Goal: Information Seeking & Learning: Learn about a topic

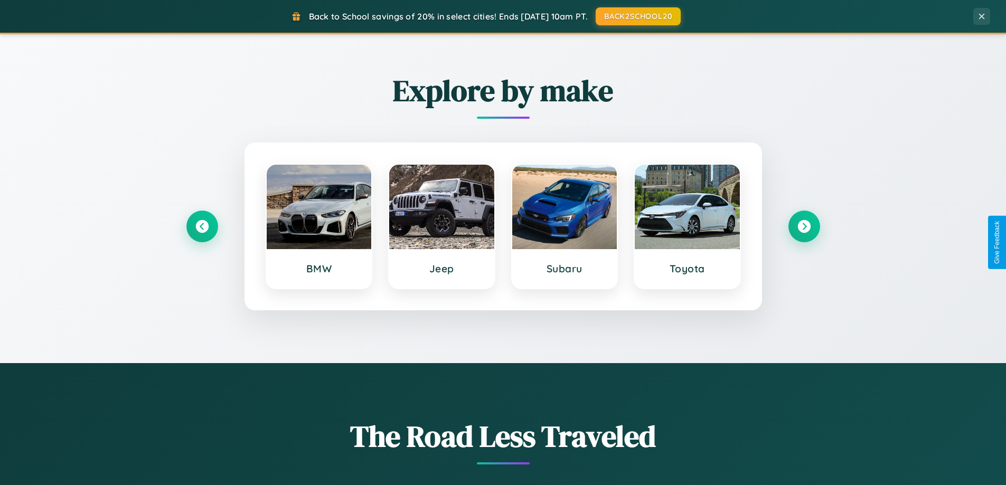
scroll to position [2032, 0]
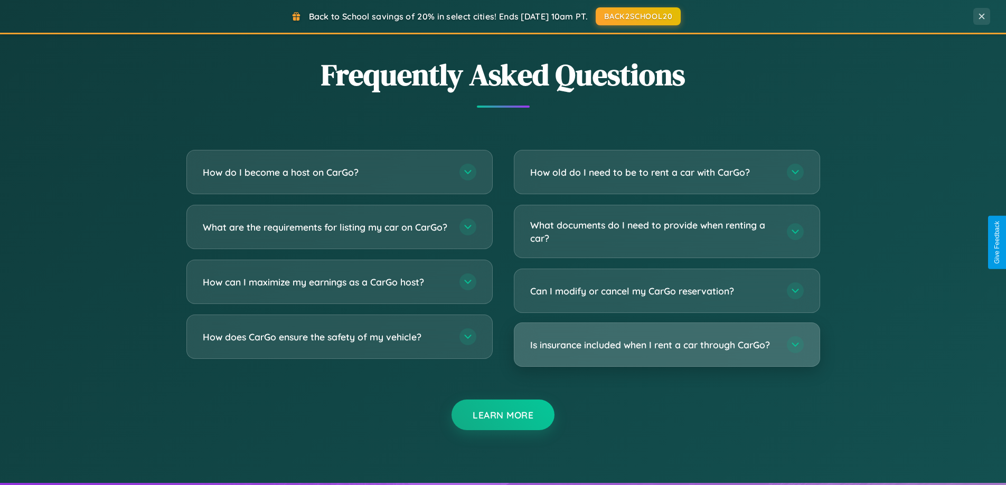
click at [666, 346] on h3 "Is insurance included when I rent a car through CarGo?" at bounding box center [653, 345] width 246 height 13
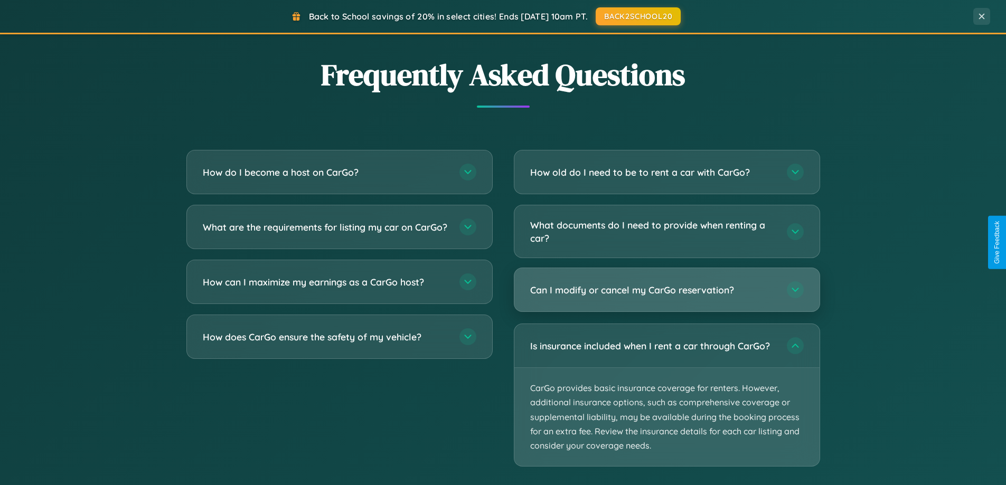
click at [666, 291] on h3 "Can I modify or cancel my CarGo reservation?" at bounding box center [653, 290] width 246 height 13
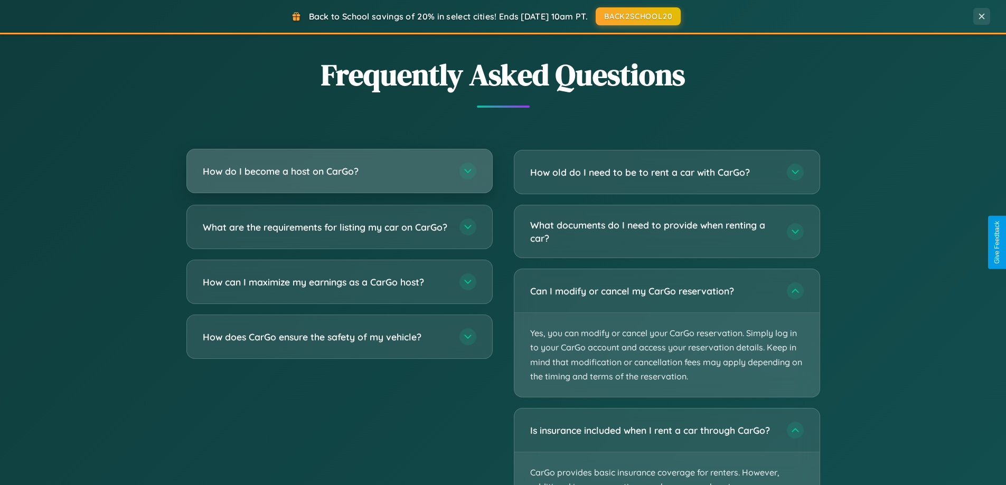
click at [339, 171] on h3 "How do I become a host on CarGo?" at bounding box center [326, 171] width 246 height 13
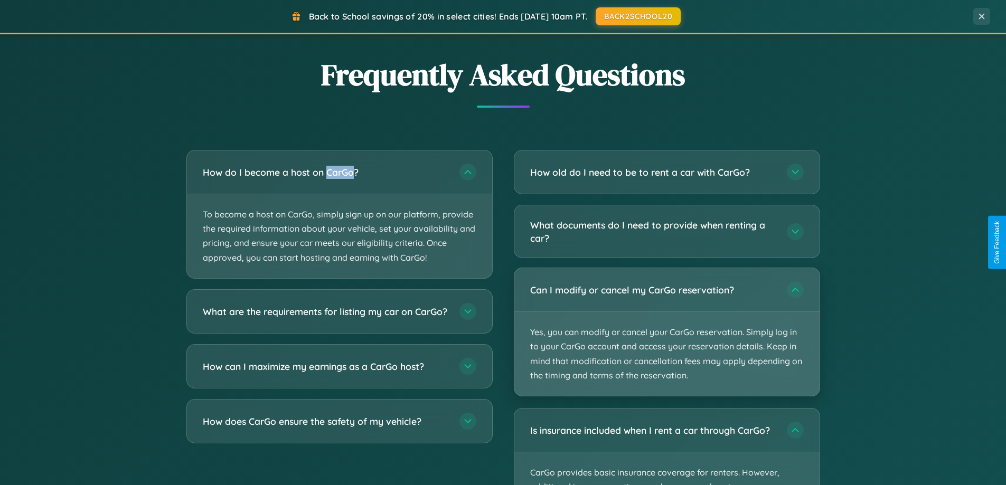
click at [666, 333] on p "Yes, you can modify or cancel your CarGo reservation. Simply log in to your Car…" at bounding box center [666, 354] width 305 height 84
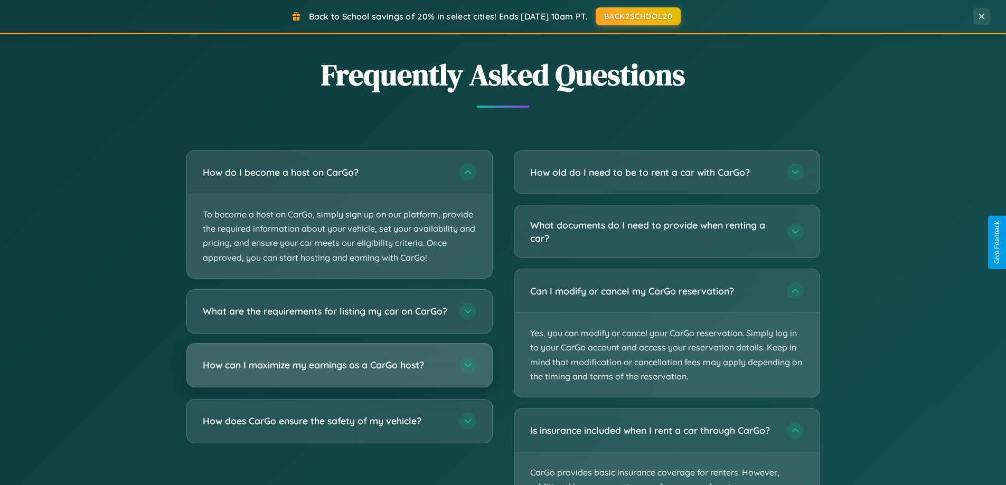
click at [339, 372] on h3 "How can I maximize my earnings as a CarGo host?" at bounding box center [326, 365] width 246 height 13
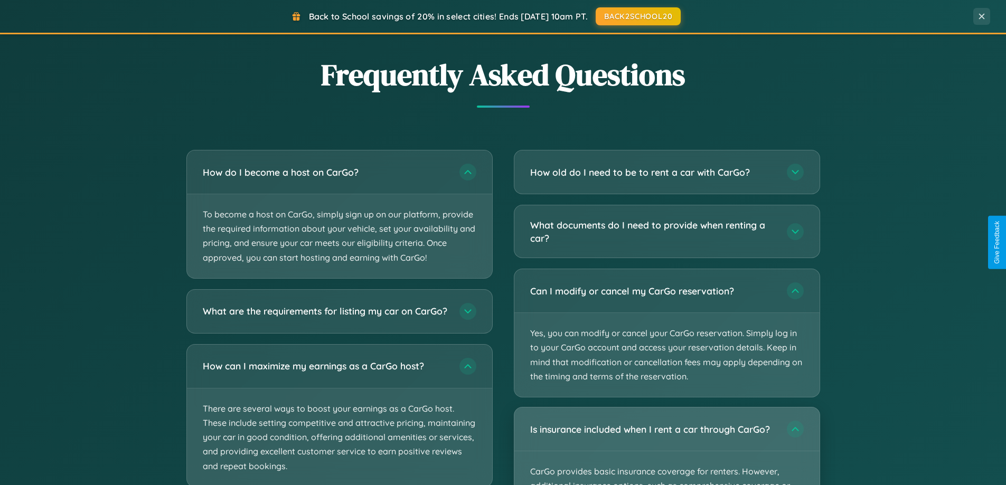
click at [666, 447] on div "Is insurance included when I rent a car through CarGo?" at bounding box center [666, 429] width 305 height 43
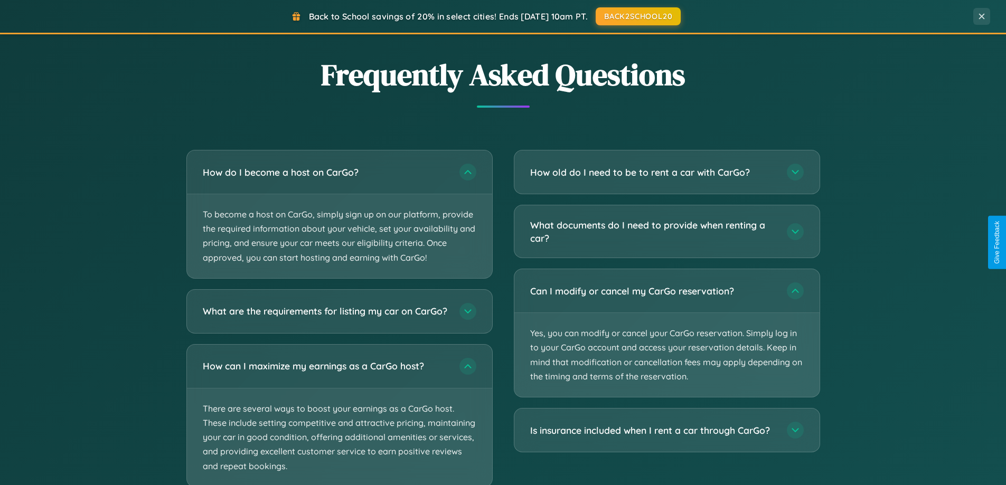
scroll to position [2098, 0]
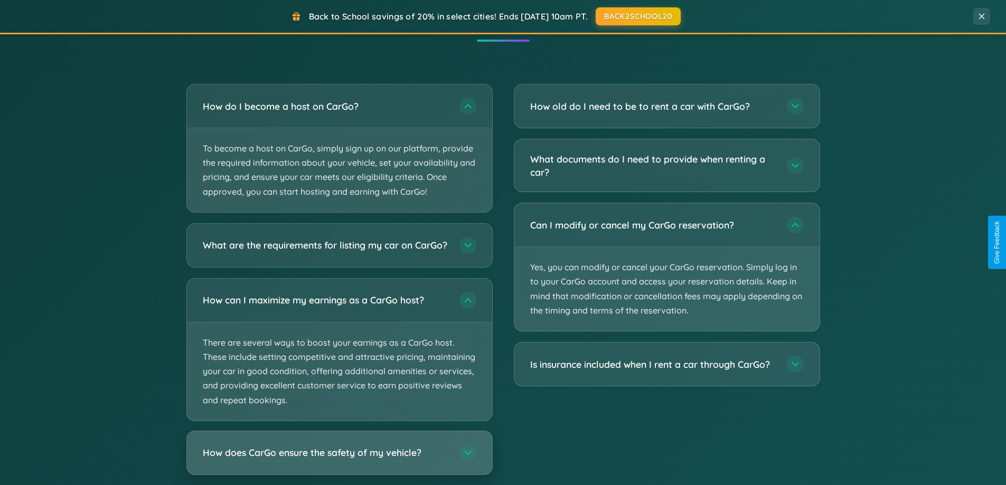
click at [339, 459] on h3 "How does CarGo ensure the safety of my vehicle?" at bounding box center [326, 452] width 246 height 13
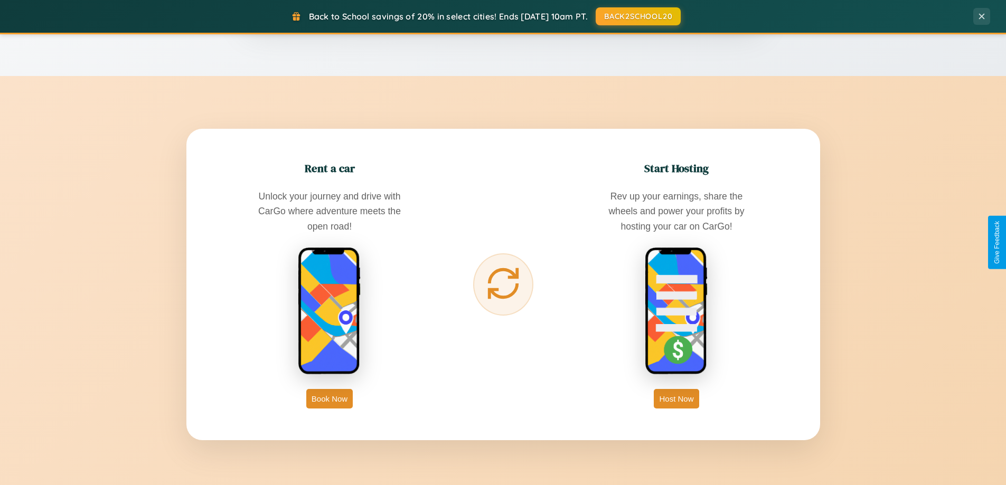
scroll to position [0, 0]
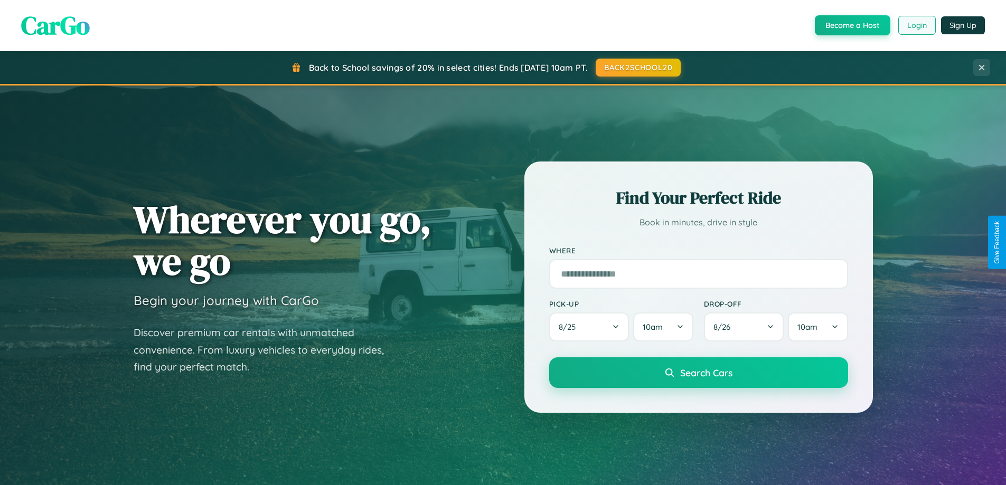
click at [916, 25] on button "Login" at bounding box center [916, 25] width 37 height 19
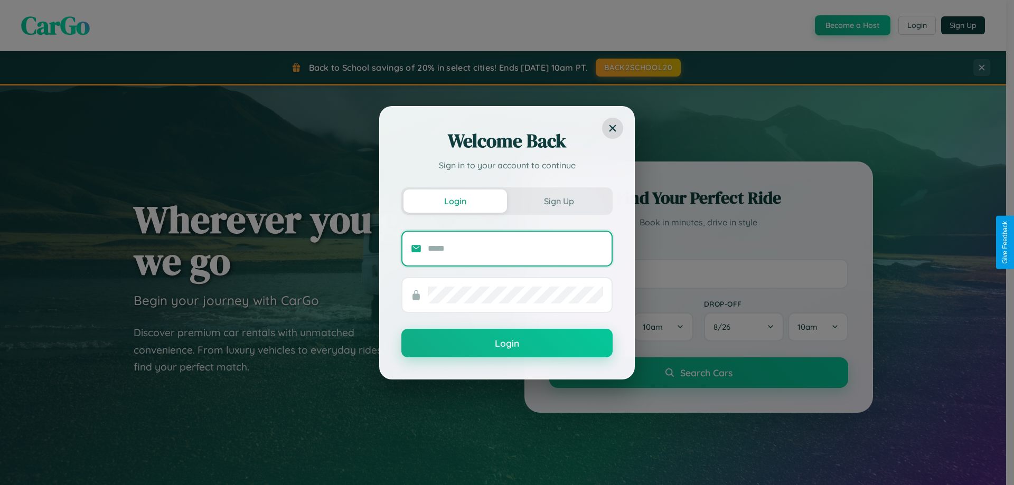
click at [515, 248] on input "text" at bounding box center [515, 248] width 175 height 17
type input "**********"
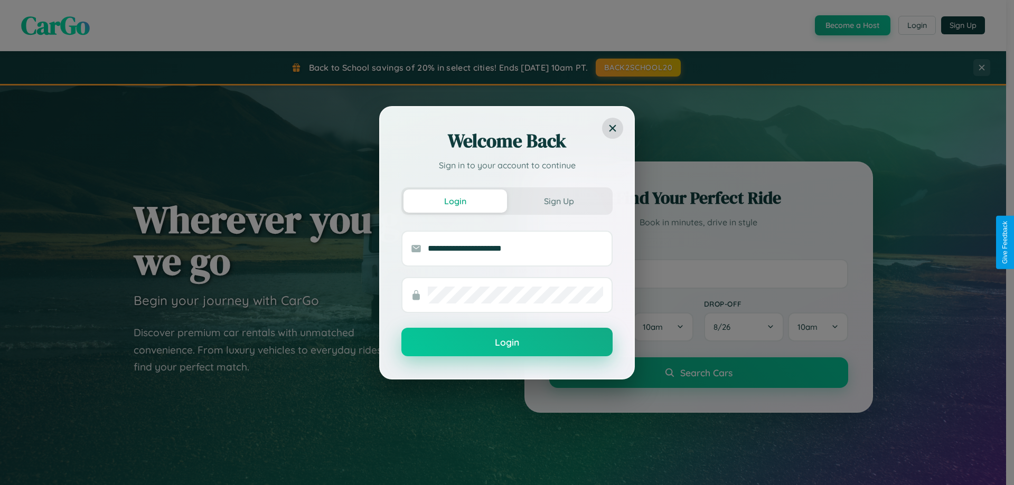
click at [507, 343] on button "Login" at bounding box center [506, 342] width 211 height 29
